Goal: Use online tool/utility: Utilize a website feature to perform a specific function

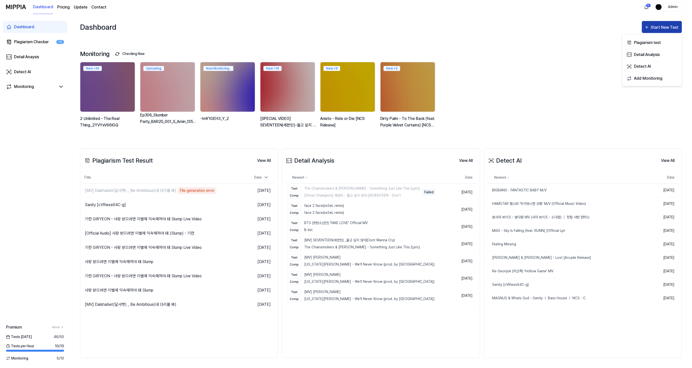
click at [657, 25] on div "Start New Test" at bounding box center [665, 27] width 29 height 7
click at [651, 30] on div "Start New Test" at bounding box center [665, 27] width 29 height 7
click at [656, 67] on div "Detect AI" at bounding box center [656, 66] width 44 height 7
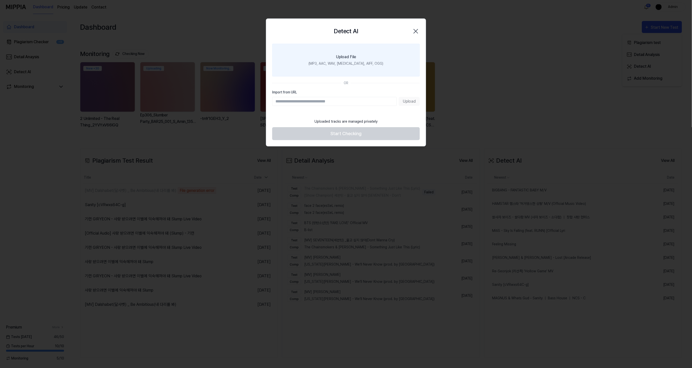
click at [335, 66] on div "(MP3, AAC, WAV, [MEDICAL_DATA], AIFF, OGG)" at bounding box center [346, 63] width 75 height 5
click at [0, 0] on input "Upload File (MP3, AAC, WAV, [MEDICAL_DATA], AIFF, OGG)" at bounding box center [0, 0] width 0 height 0
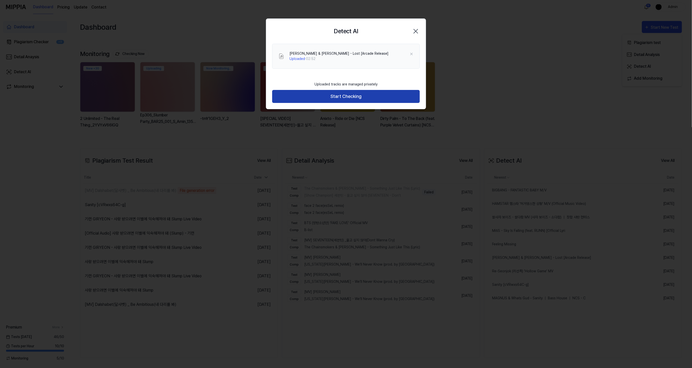
click at [353, 96] on button "Start Checking" at bounding box center [346, 96] width 148 height 13
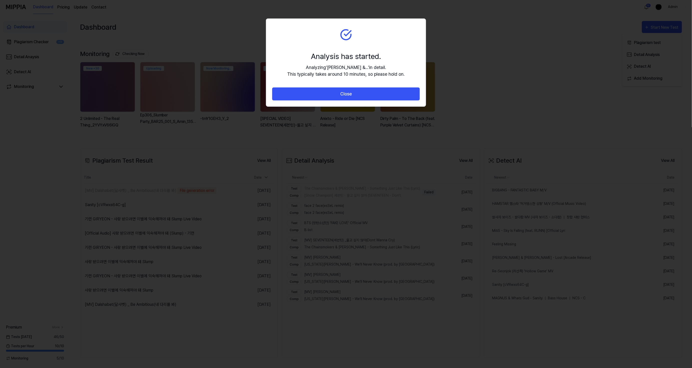
click at [353, 96] on button "Close" at bounding box center [346, 94] width 148 height 13
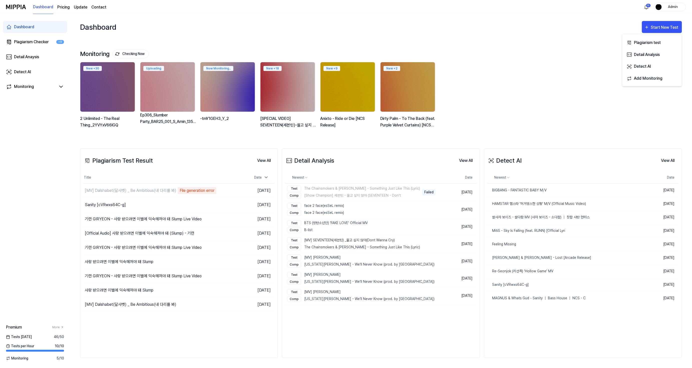
click at [560, 102] on div "New + 30 2 Unlimited - The Real Thing_2YVYxV66lGQ Uploading Ep306_Slumber Party…" at bounding box center [377, 98] width 602 height 72
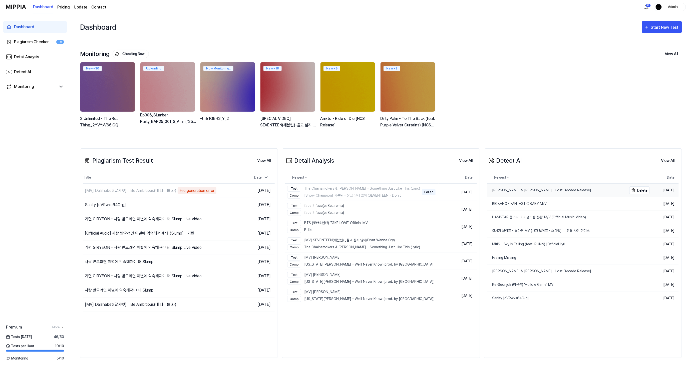
click at [520, 196] on link "[PERSON_NAME] & [PERSON_NAME] - Lost [Arcade Release]" at bounding box center [557, 190] width 140 height 13
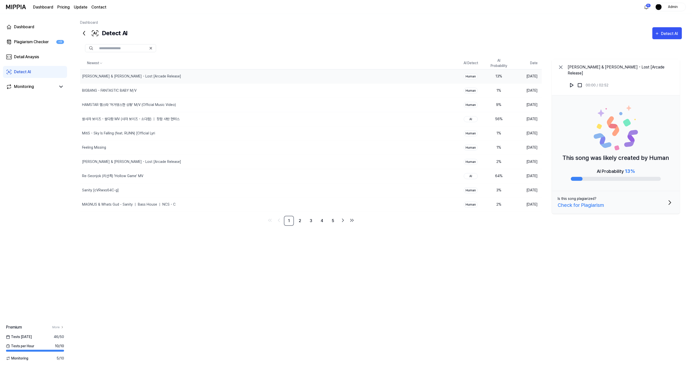
click at [474, 278] on div "Newest AI Detect AI Probability Date [PERSON_NAME] A & [PERSON_NAME] - Lost [Ar…" at bounding box center [381, 176] width 602 height 239
